Goal: Task Accomplishment & Management: Manage account settings

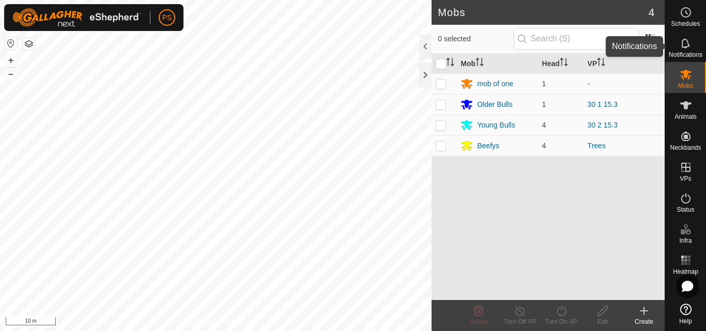
click at [682, 46] on icon at bounding box center [686, 43] width 8 height 10
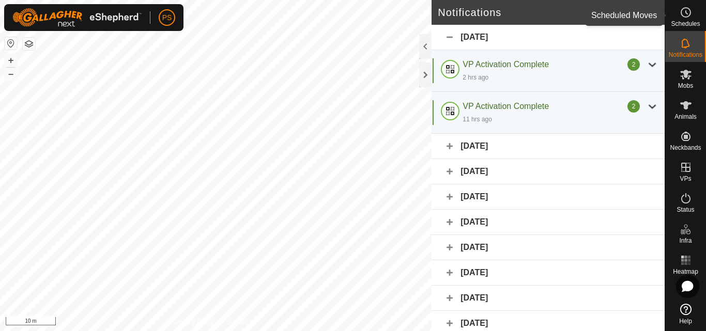
click at [687, 14] on icon at bounding box center [686, 12] width 12 height 12
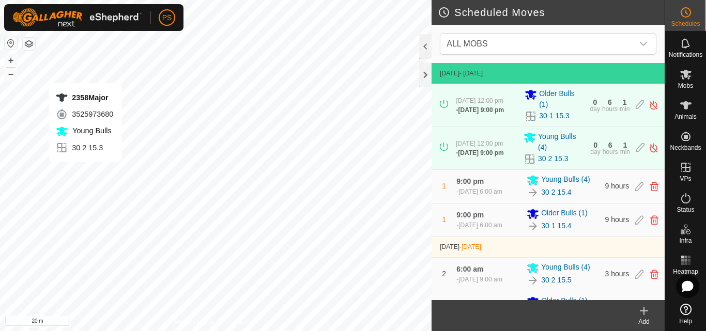
click at [85, 73] on div "PS Schedules Notifications Mobs Animals Neckbands VPs Status Infra Heatmap Help…" at bounding box center [353, 165] width 706 height 331
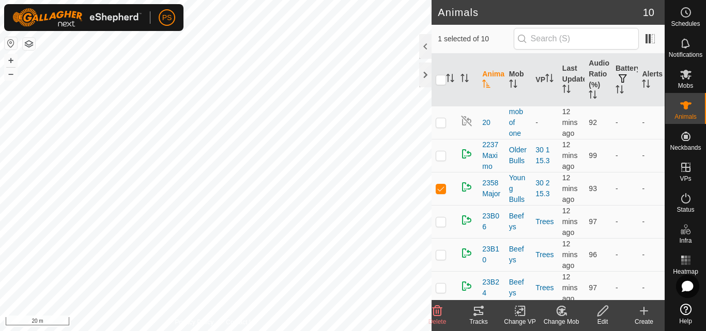
checkbox input "false"
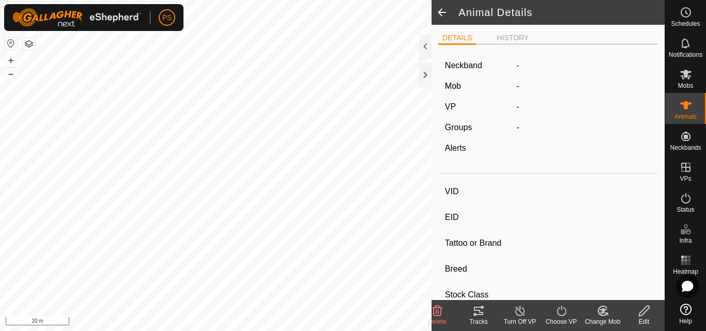
click at [477, 311] on icon at bounding box center [478, 311] width 9 height 8
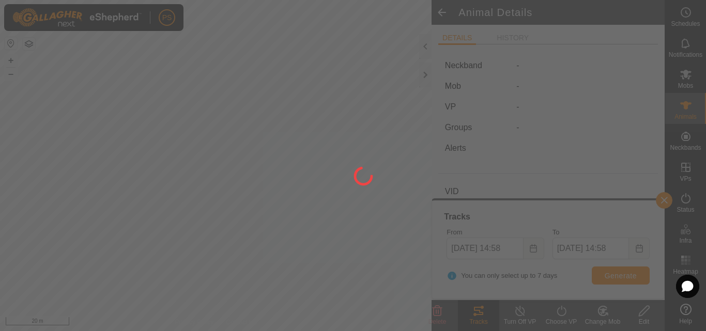
type input "2358Major"
type input "-"
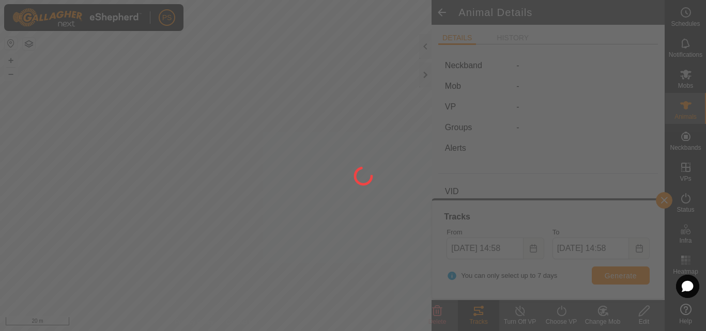
type input "0 kg"
type input "-"
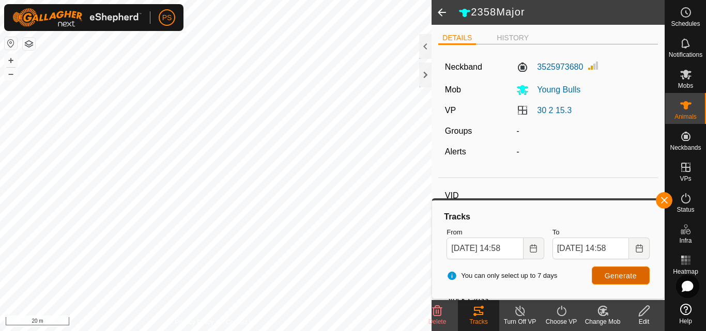
click at [623, 276] on span "Generate" at bounding box center [621, 276] width 32 height 8
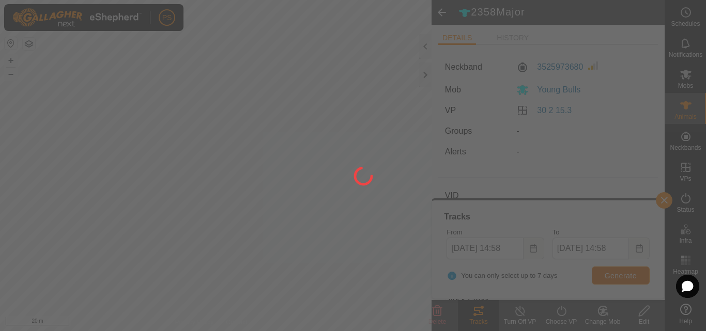
type input "2437"
type input "-"
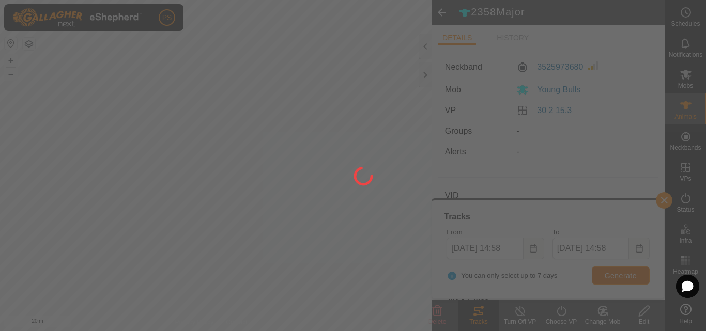
type input "0 kg"
type input "-"
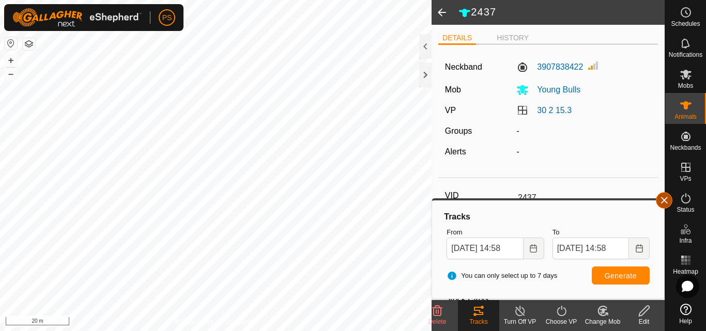
click at [666, 202] on button "button" at bounding box center [664, 200] width 17 height 17
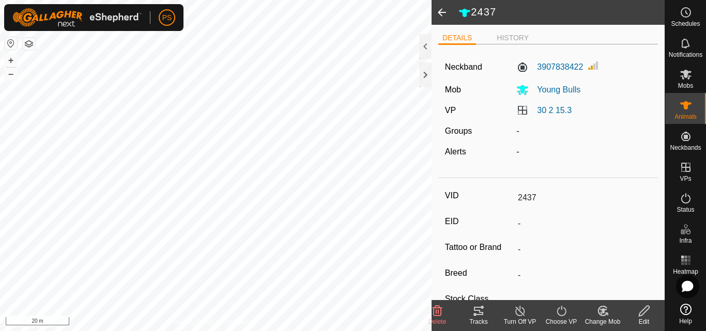
click at [478, 310] on icon at bounding box center [479, 311] width 12 height 12
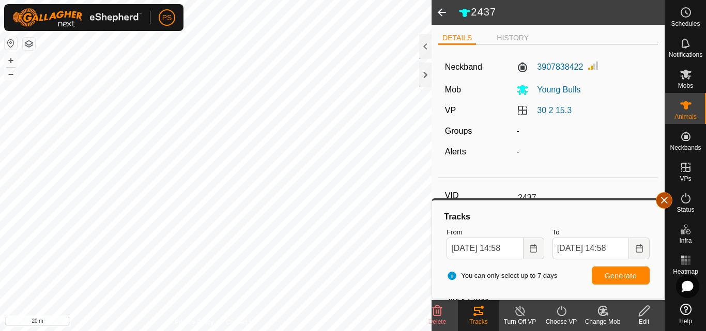
click at [665, 198] on button "button" at bounding box center [664, 200] width 17 height 17
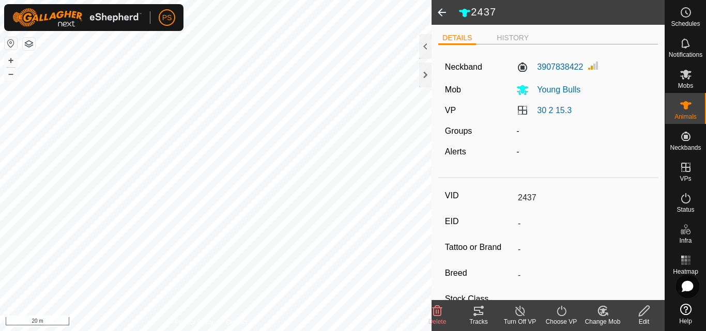
click at [476, 312] on icon at bounding box center [479, 311] width 12 height 12
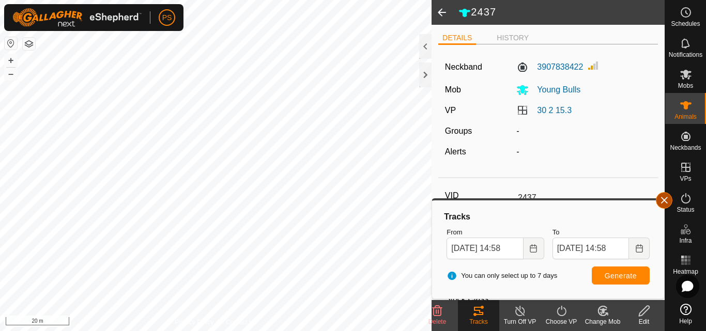
click at [664, 201] on button "button" at bounding box center [664, 200] width 17 height 17
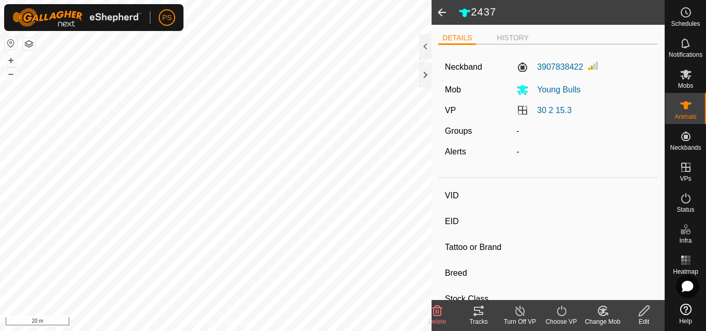
click at [479, 314] on icon at bounding box center [479, 311] width 12 height 12
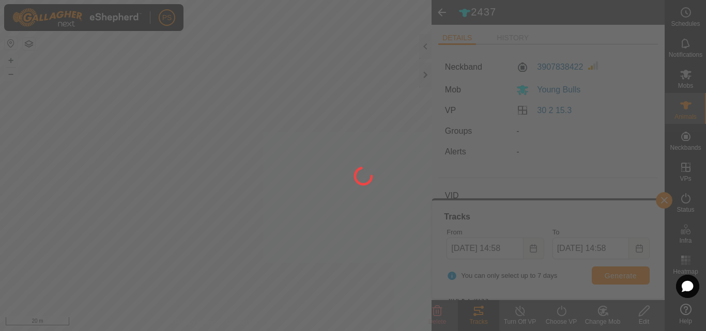
type input "2447"
type input "-"
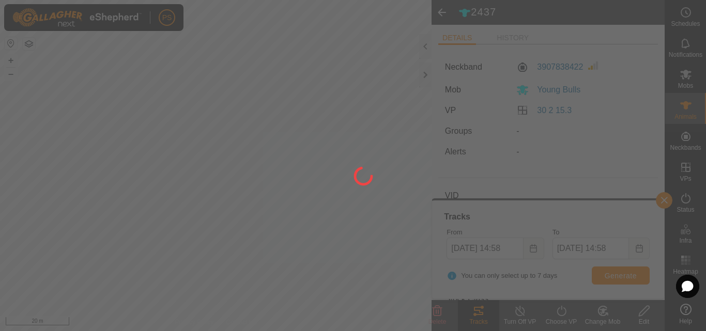
type input "0 kg"
type input "-"
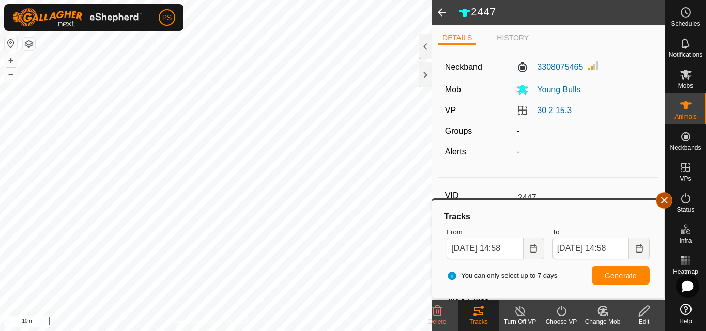
click at [664, 200] on button "button" at bounding box center [664, 200] width 17 height 17
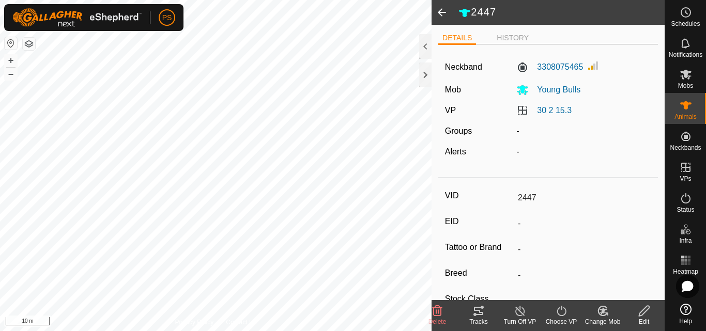
drag, startPoint x: 444, startPoint y: 12, endPoint x: 479, endPoint y: 101, distance: 95.8
click at [443, 12] on span at bounding box center [442, 12] width 21 height 25
type input "2437"
type input "-"
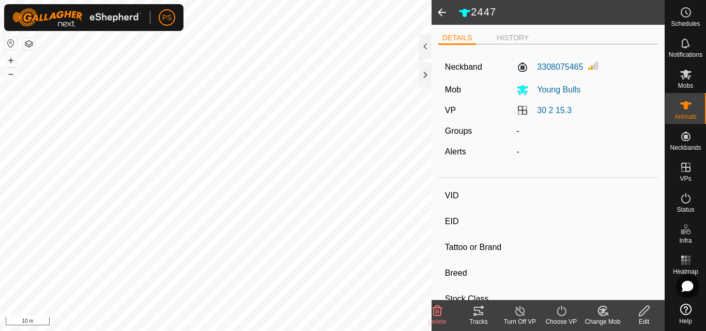
type input "-"
type input "0 kg"
type input "-"
click at [685, 76] on icon at bounding box center [686, 75] width 11 height 10
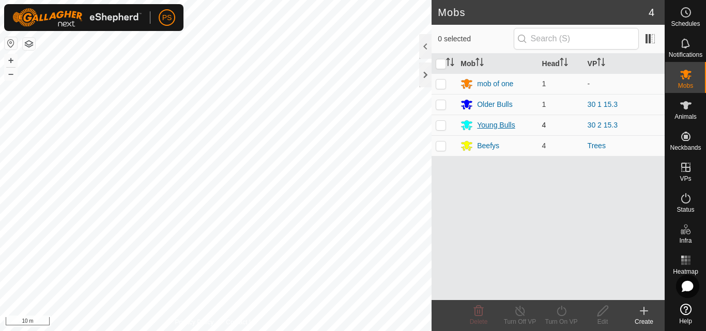
click at [497, 126] on div "Young Bulls" at bounding box center [496, 125] width 38 height 11
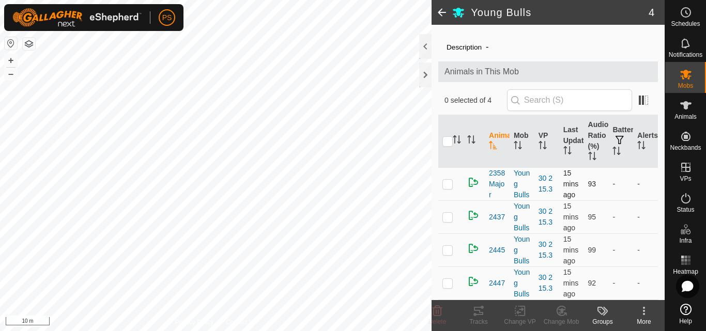
scroll to position [64, 0]
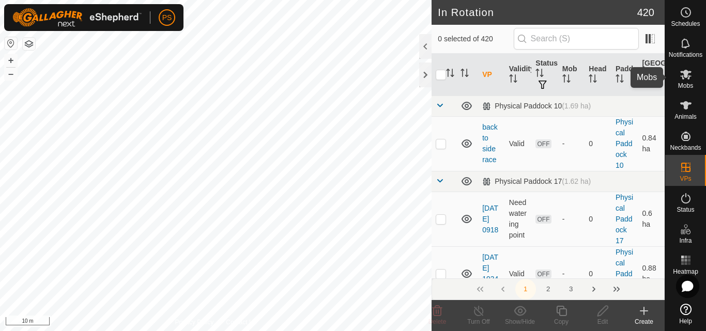
click at [688, 75] on icon at bounding box center [686, 75] width 11 height 10
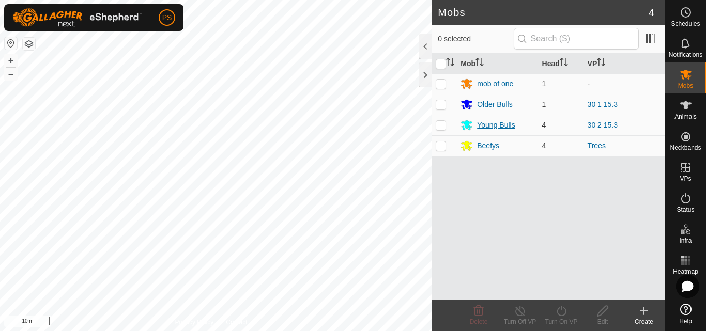
click at [494, 125] on div "Young Bulls" at bounding box center [496, 125] width 38 height 11
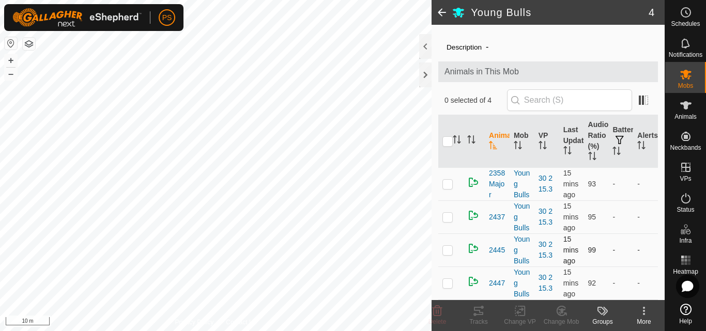
scroll to position [64, 0]
click at [685, 16] on icon at bounding box center [686, 12] width 12 height 12
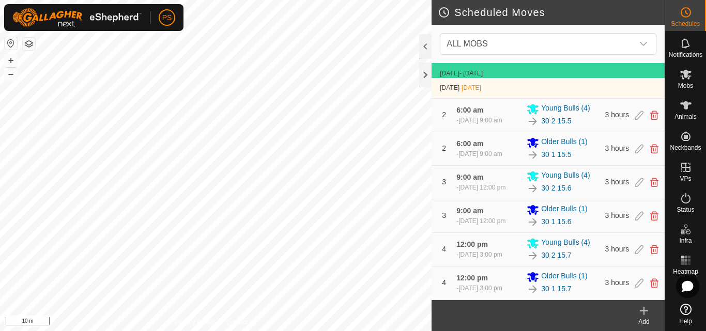
scroll to position [203, 0]
